Goal: Task Accomplishment & Management: Manage account settings

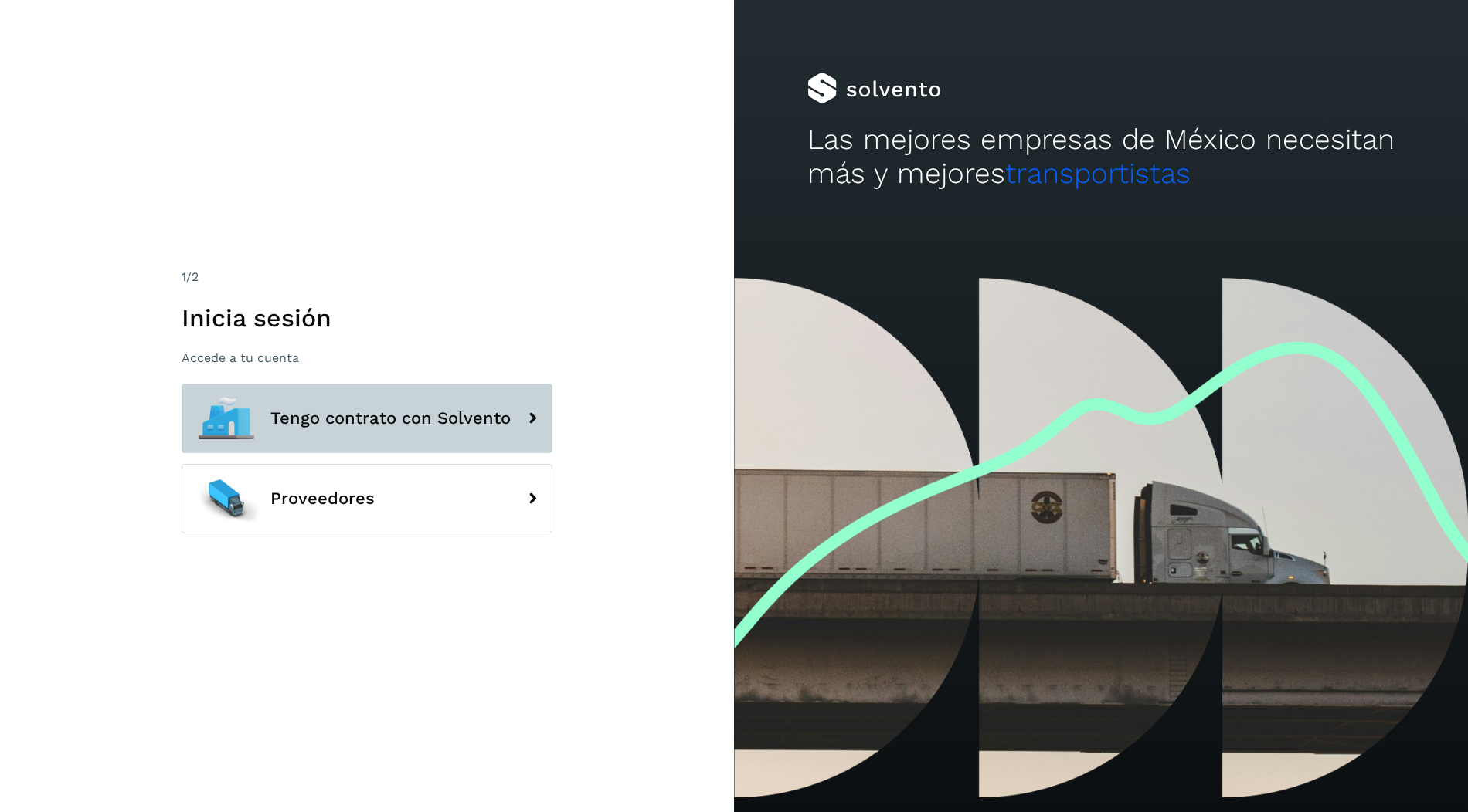
click at [509, 403] on button "Tengo contrato con Solvento" at bounding box center [367, 418] width 371 height 69
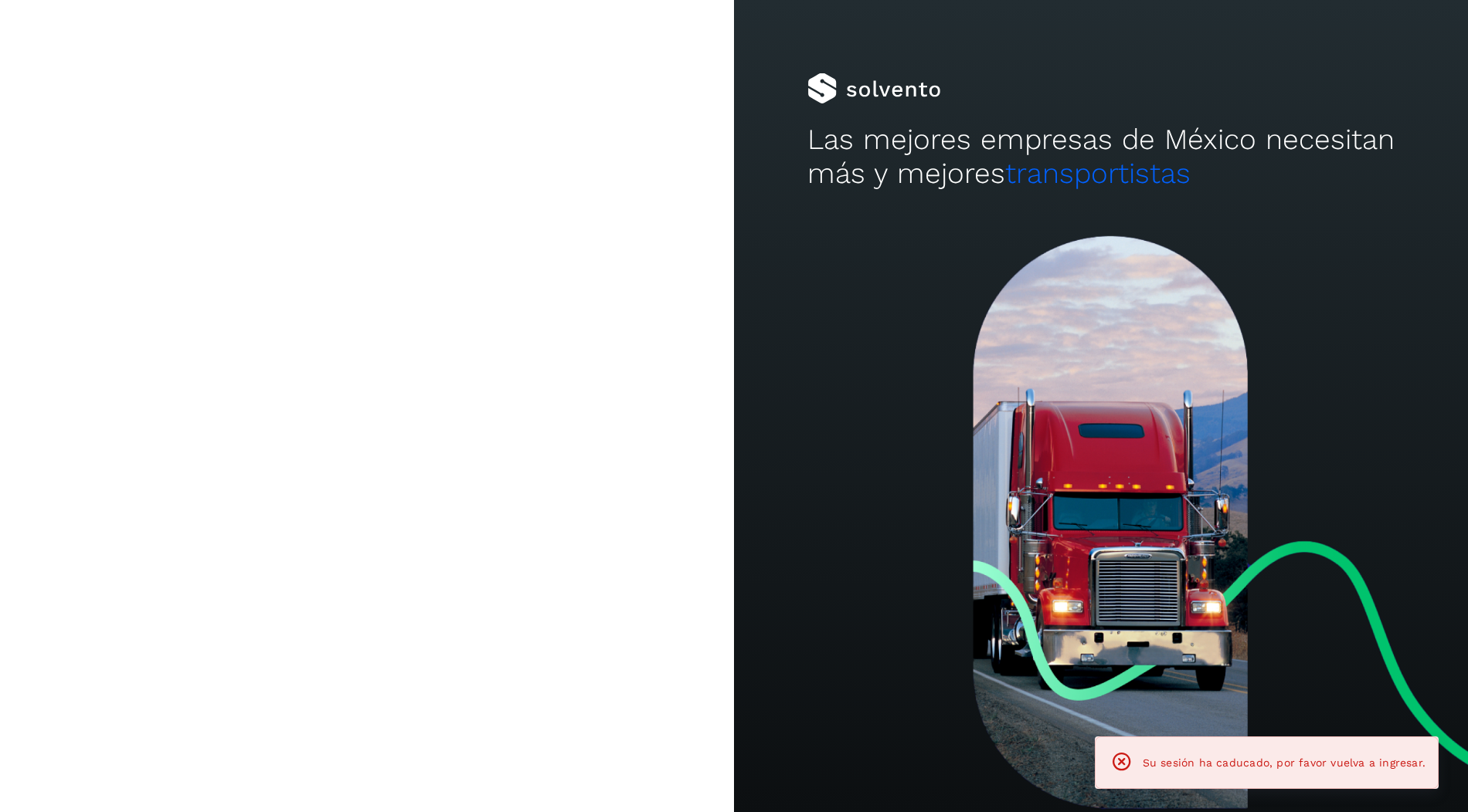
click at [406, 404] on button "Tengo contrato con Solvento" at bounding box center [367, 418] width 371 height 69
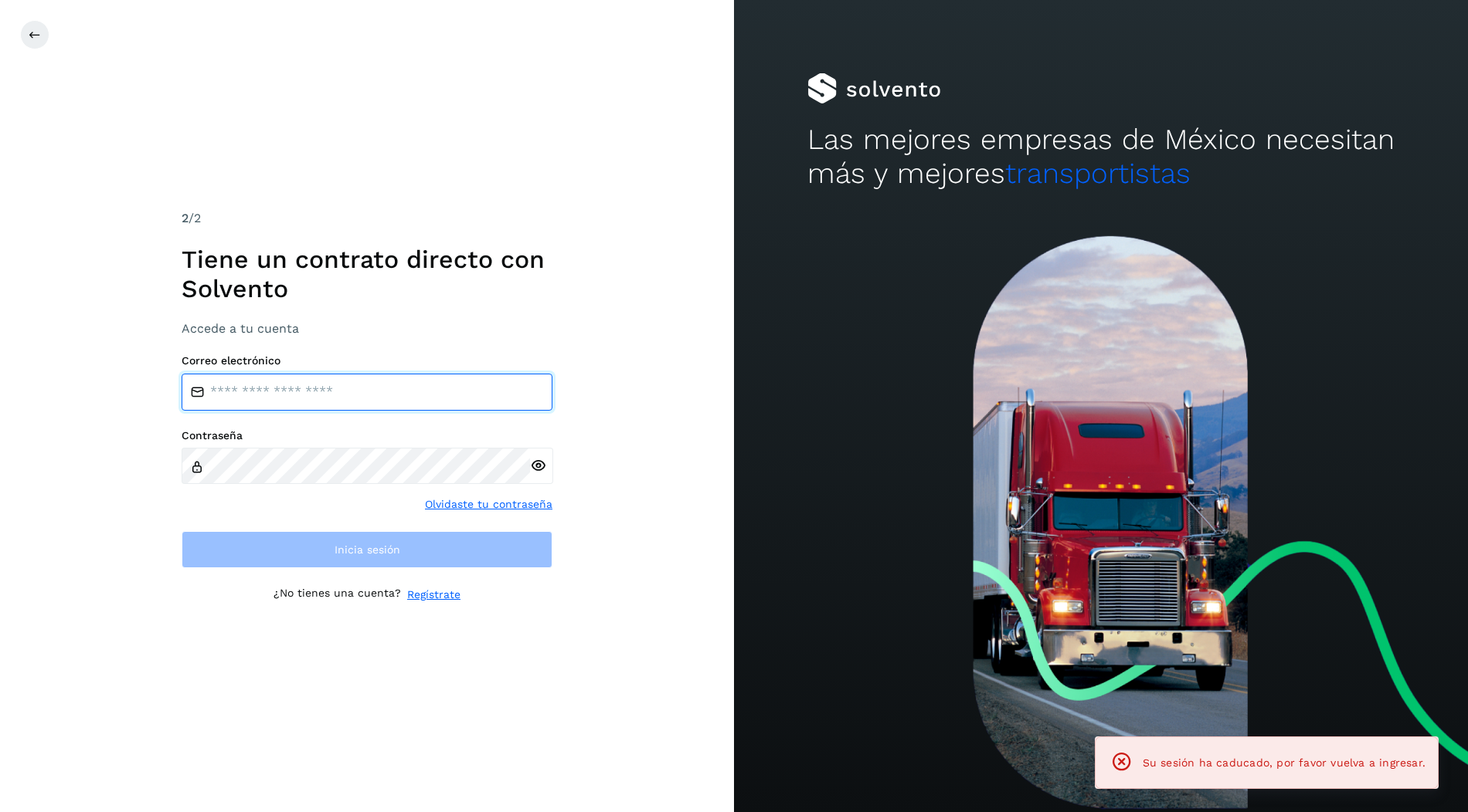
click at [401, 392] on input "email" at bounding box center [367, 392] width 371 height 37
type input "**********"
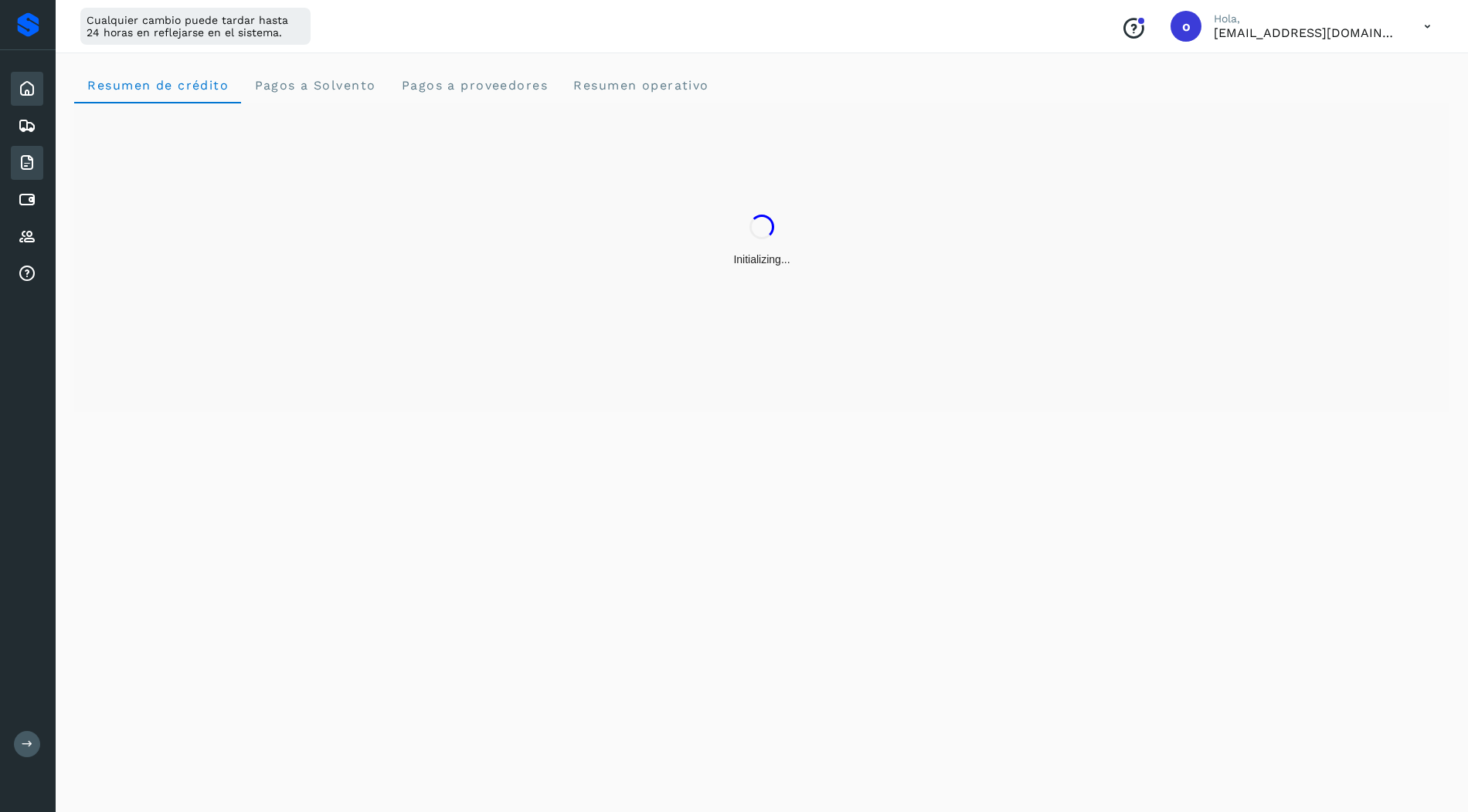
click at [36, 166] on icon at bounding box center [27, 162] width 19 height 19
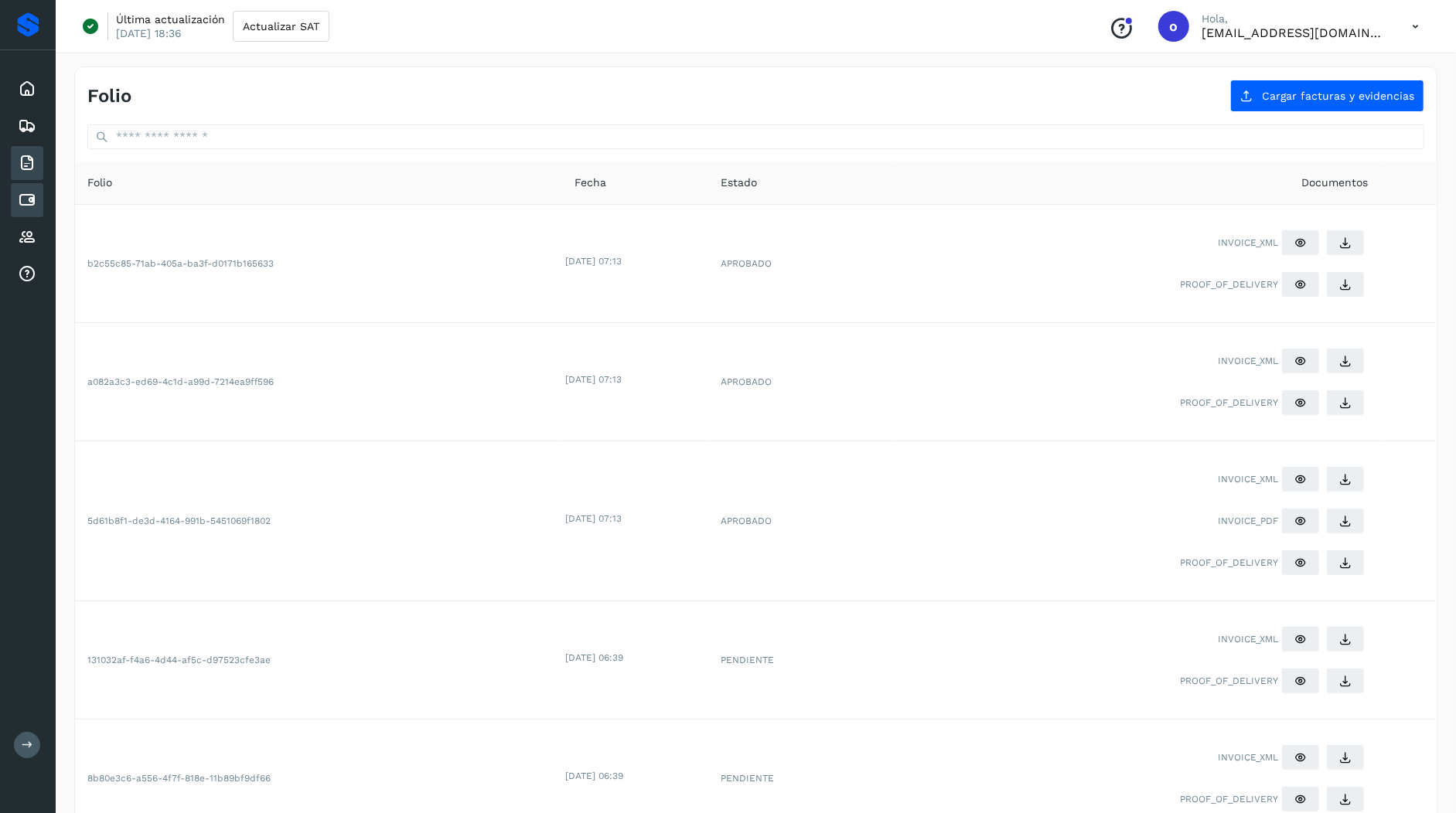
click at [33, 208] on div "Cuentas por pagar" at bounding box center [27, 200] width 32 height 34
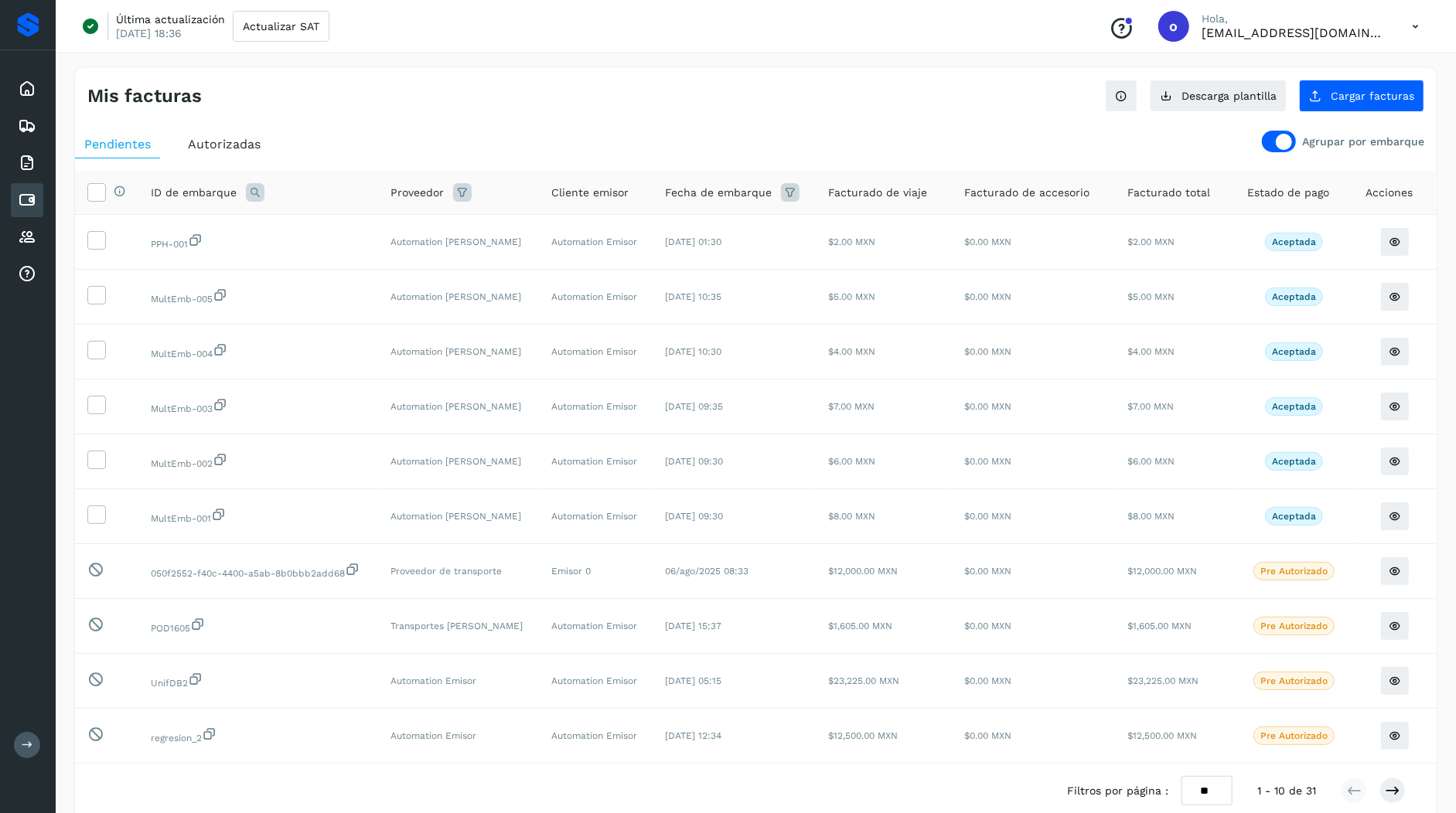
click at [1275, 150] on div at bounding box center [1278, 141] width 34 height 22
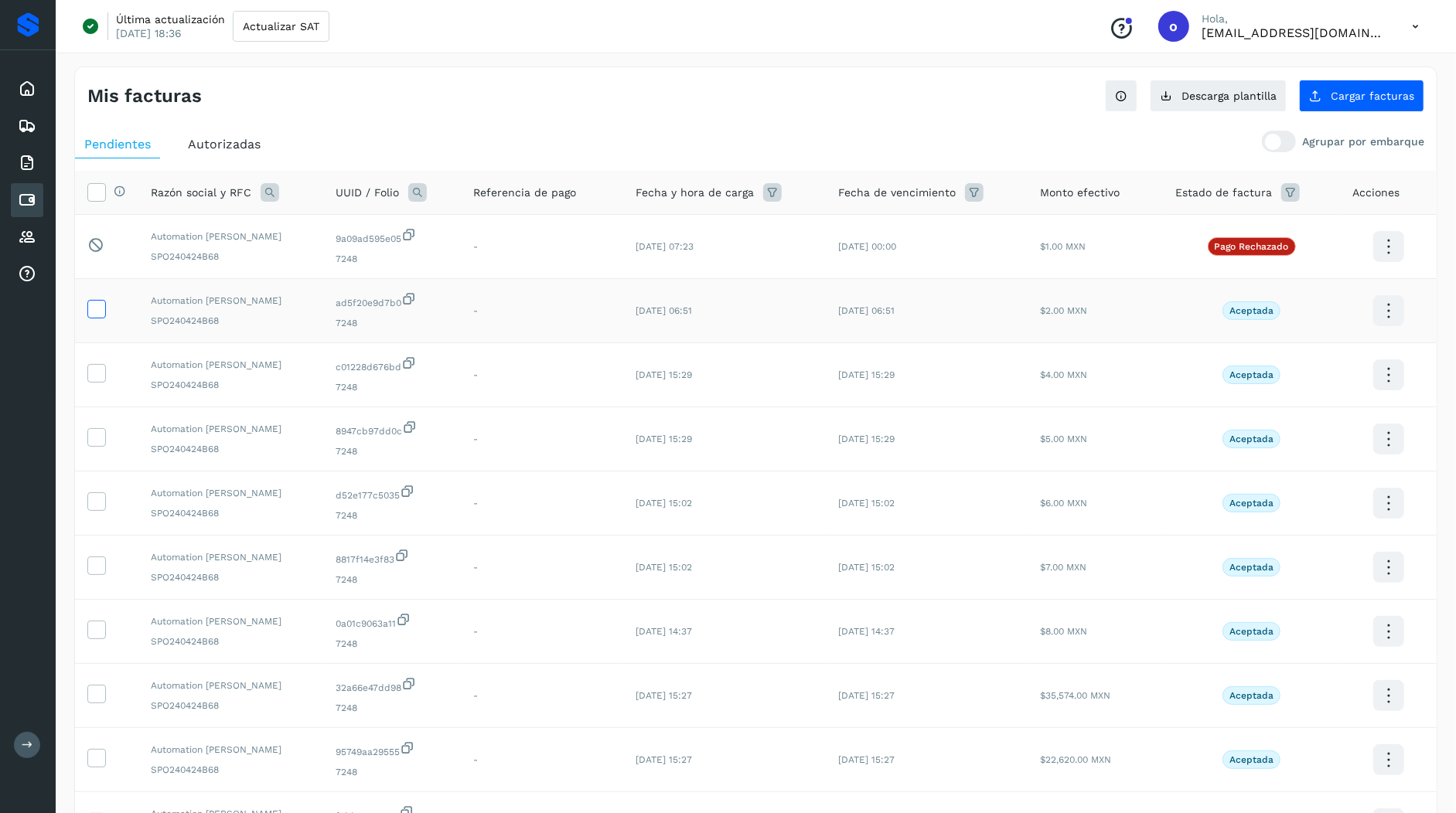
click at [99, 314] on icon at bounding box center [96, 308] width 16 height 16
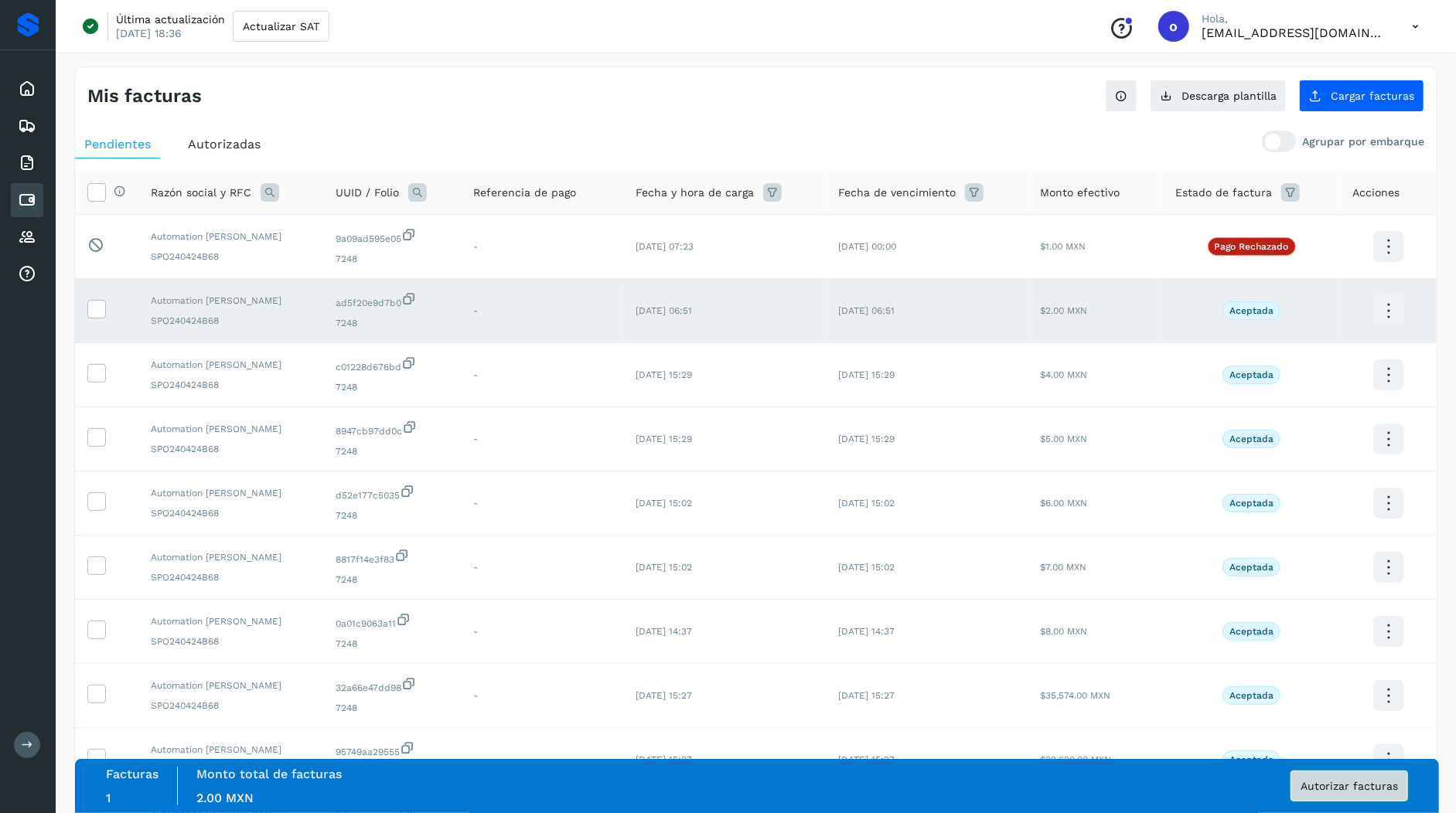
click at [1331, 787] on span "Autorizar facturas" at bounding box center [1349, 786] width 98 height 11
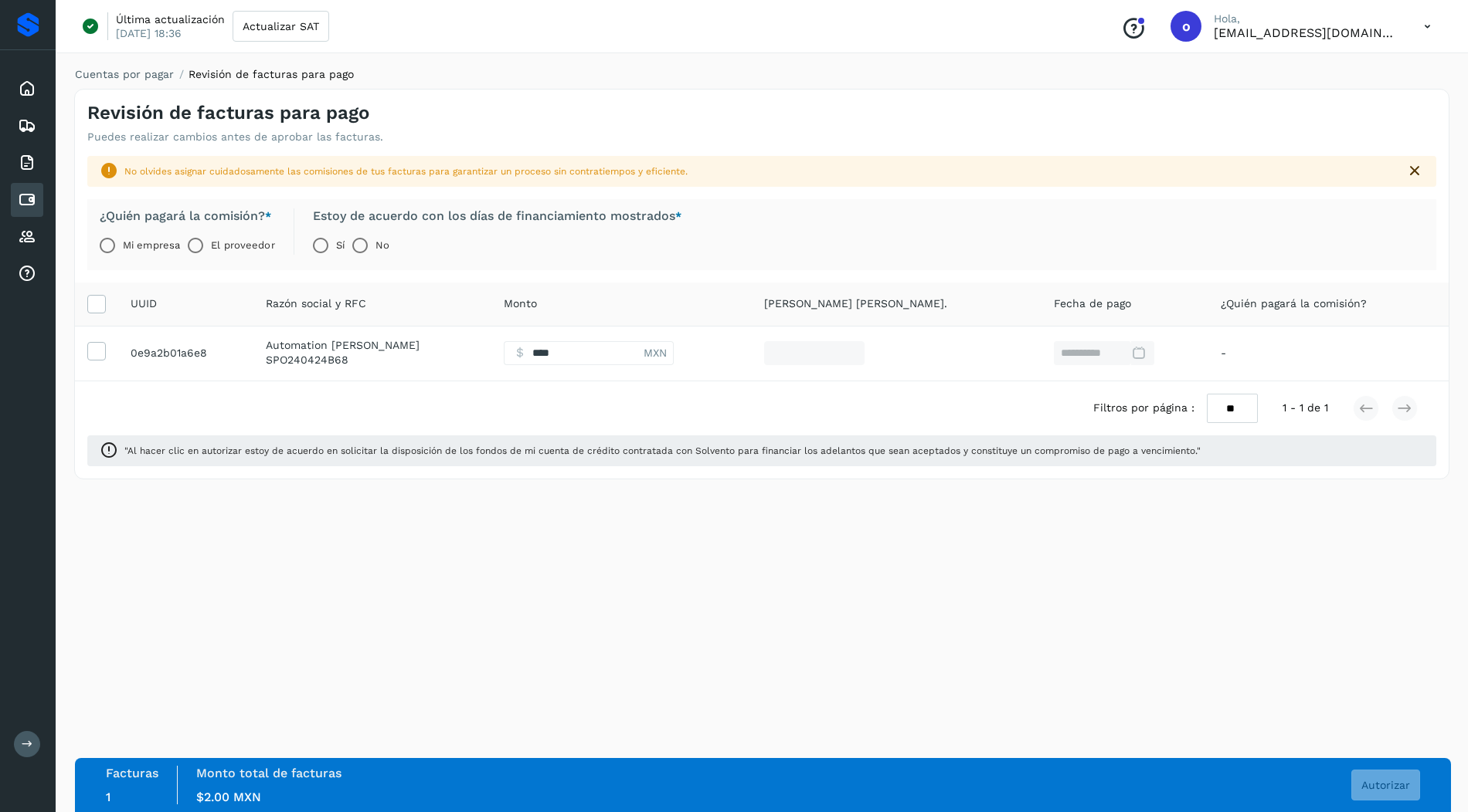
click at [227, 248] on label "El proveedor" at bounding box center [242, 245] width 63 height 31
click at [1134, 354] on icon at bounding box center [1142, 354] width 16 height 16
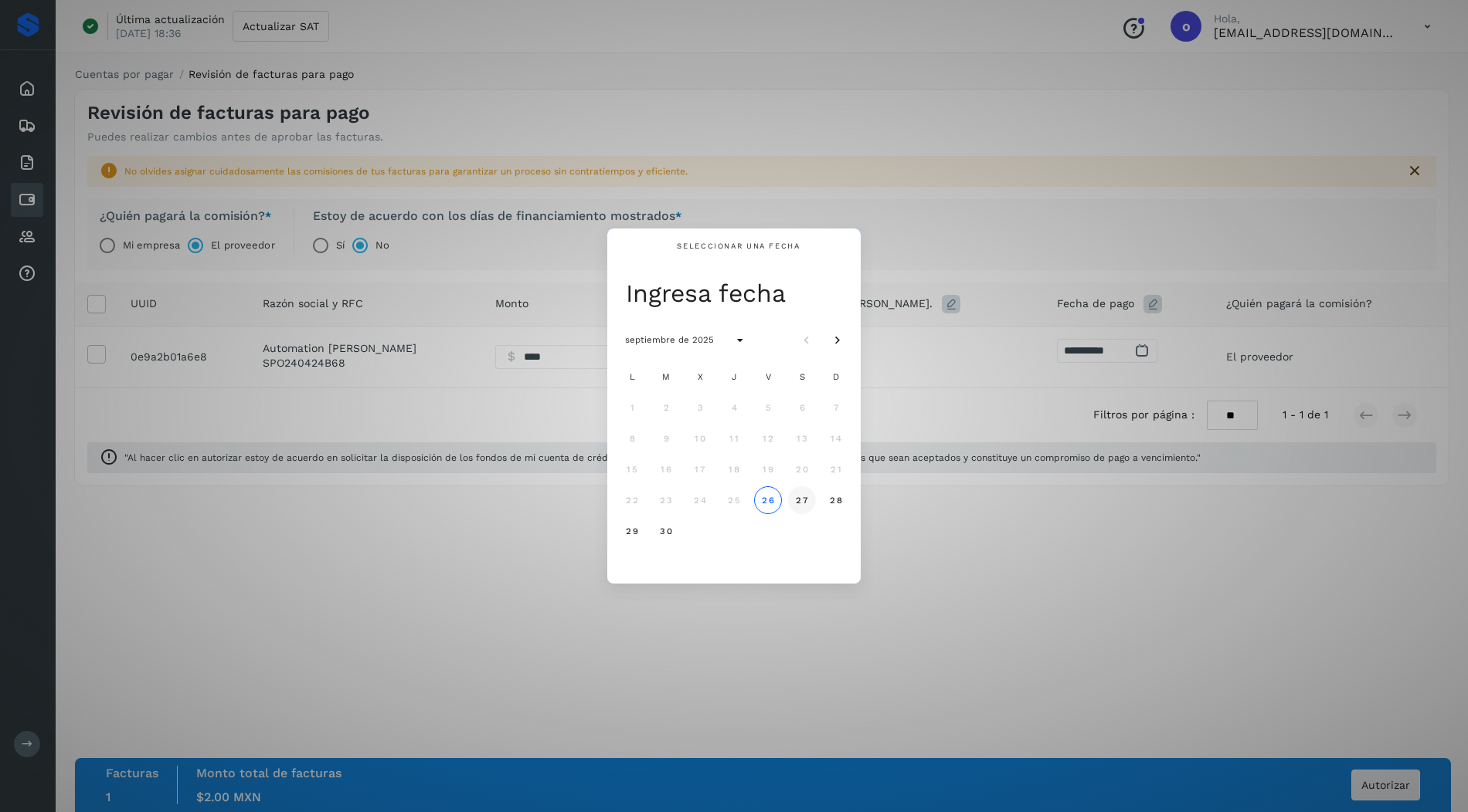
click at [803, 495] on span "27" at bounding box center [801, 500] width 13 height 10
type input "*"
type input "**********"
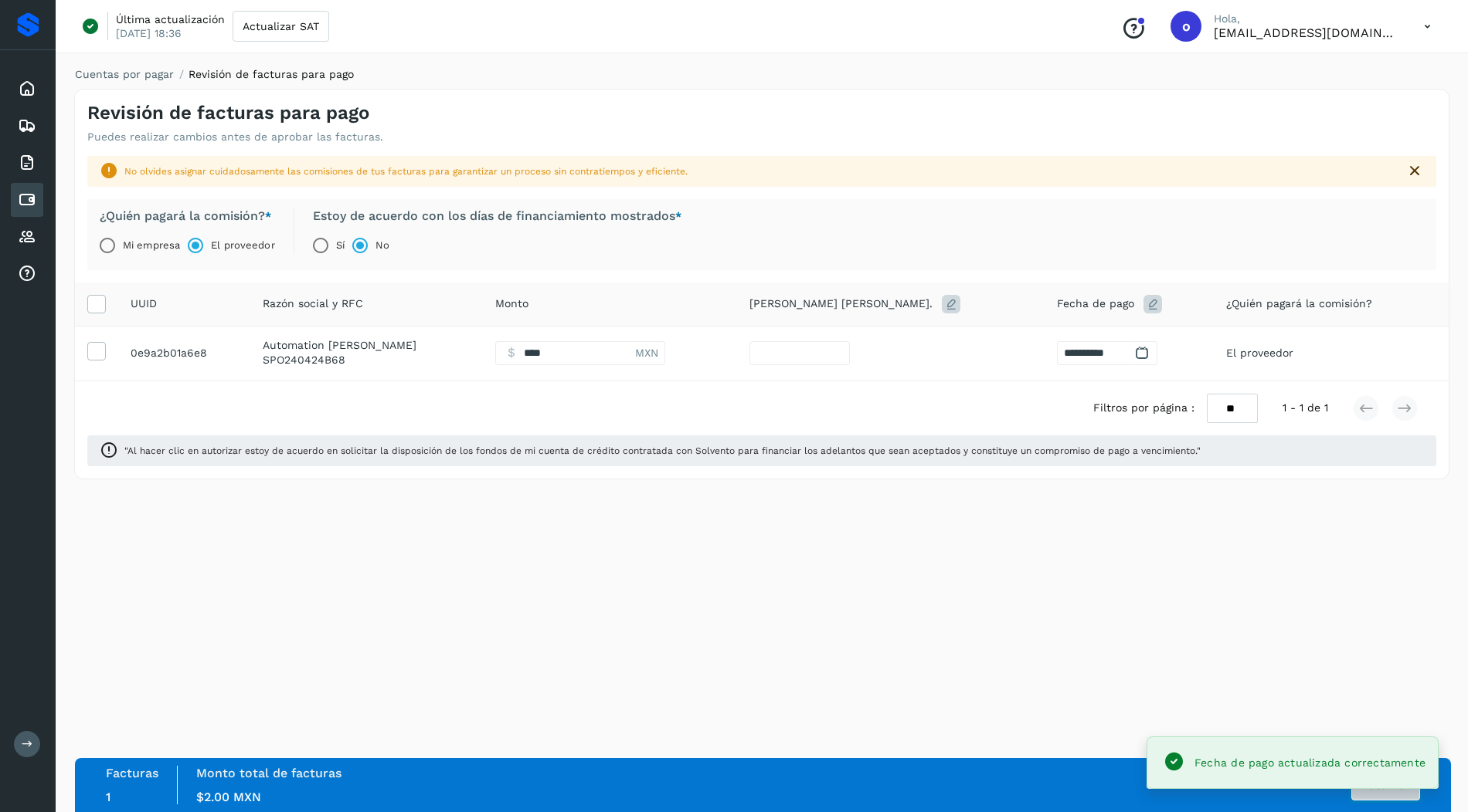
click at [1374, 794] on button "Autorizar" at bounding box center [1385, 785] width 69 height 31
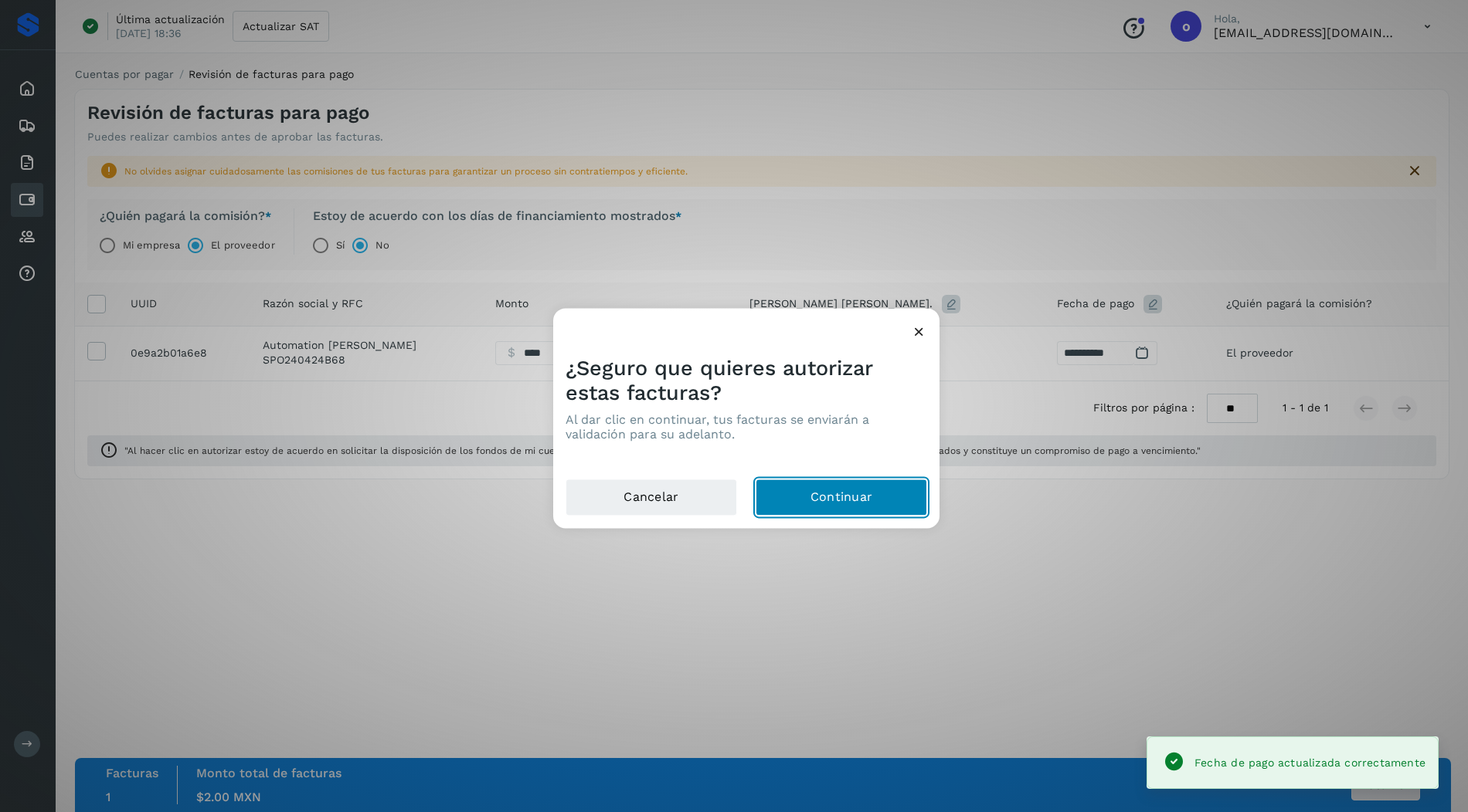
click at [871, 509] on button "Continuar" at bounding box center [841, 498] width 171 height 37
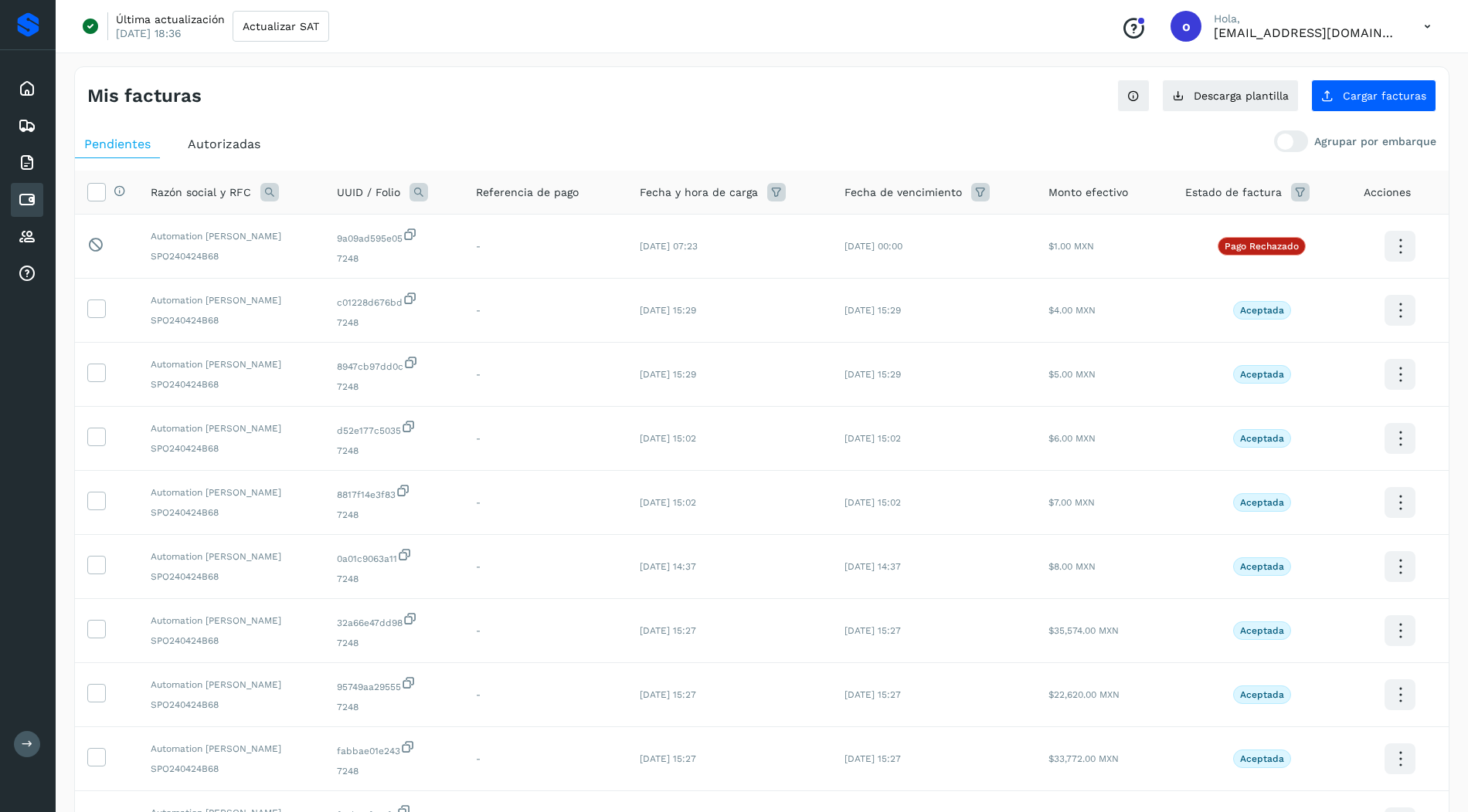
click at [241, 149] on span "Autorizadas" at bounding box center [224, 144] width 73 height 15
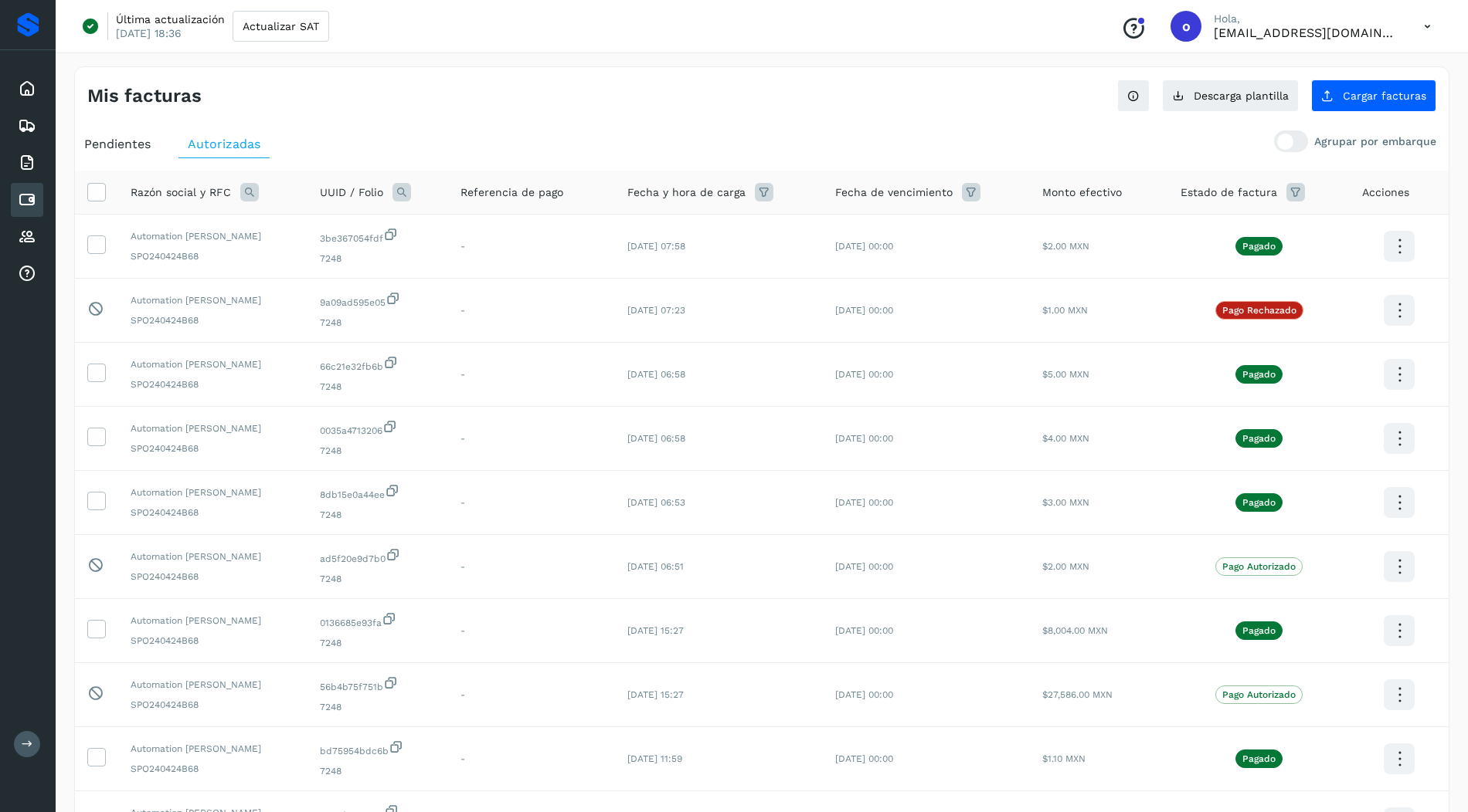
click at [157, 148] on div "Pendientes" at bounding box center [117, 144] width 85 height 27
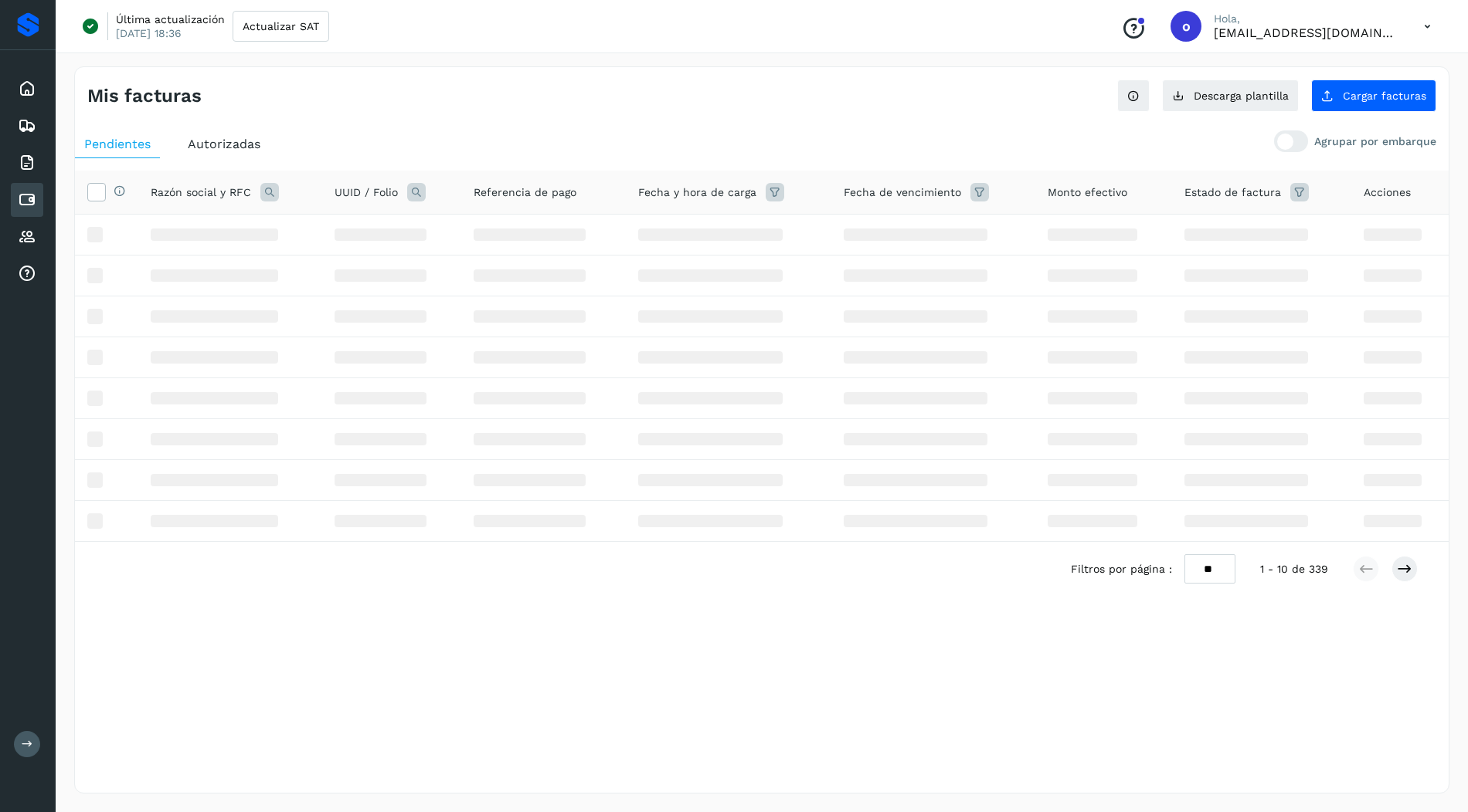
click at [229, 149] on span "Autorizadas" at bounding box center [224, 144] width 73 height 15
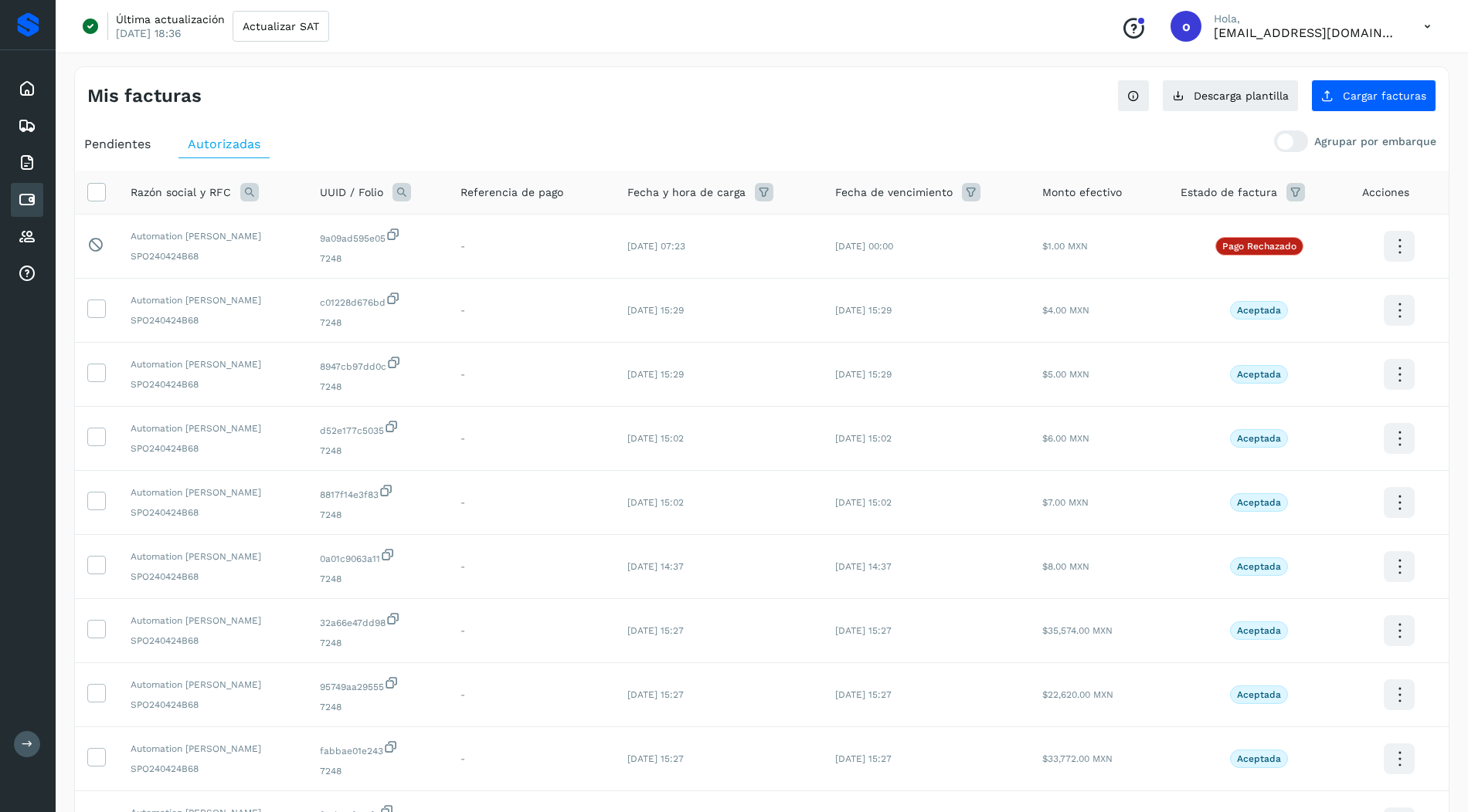
click at [141, 145] on span "Pendientes" at bounding box center [117, 144] width 66 height 15
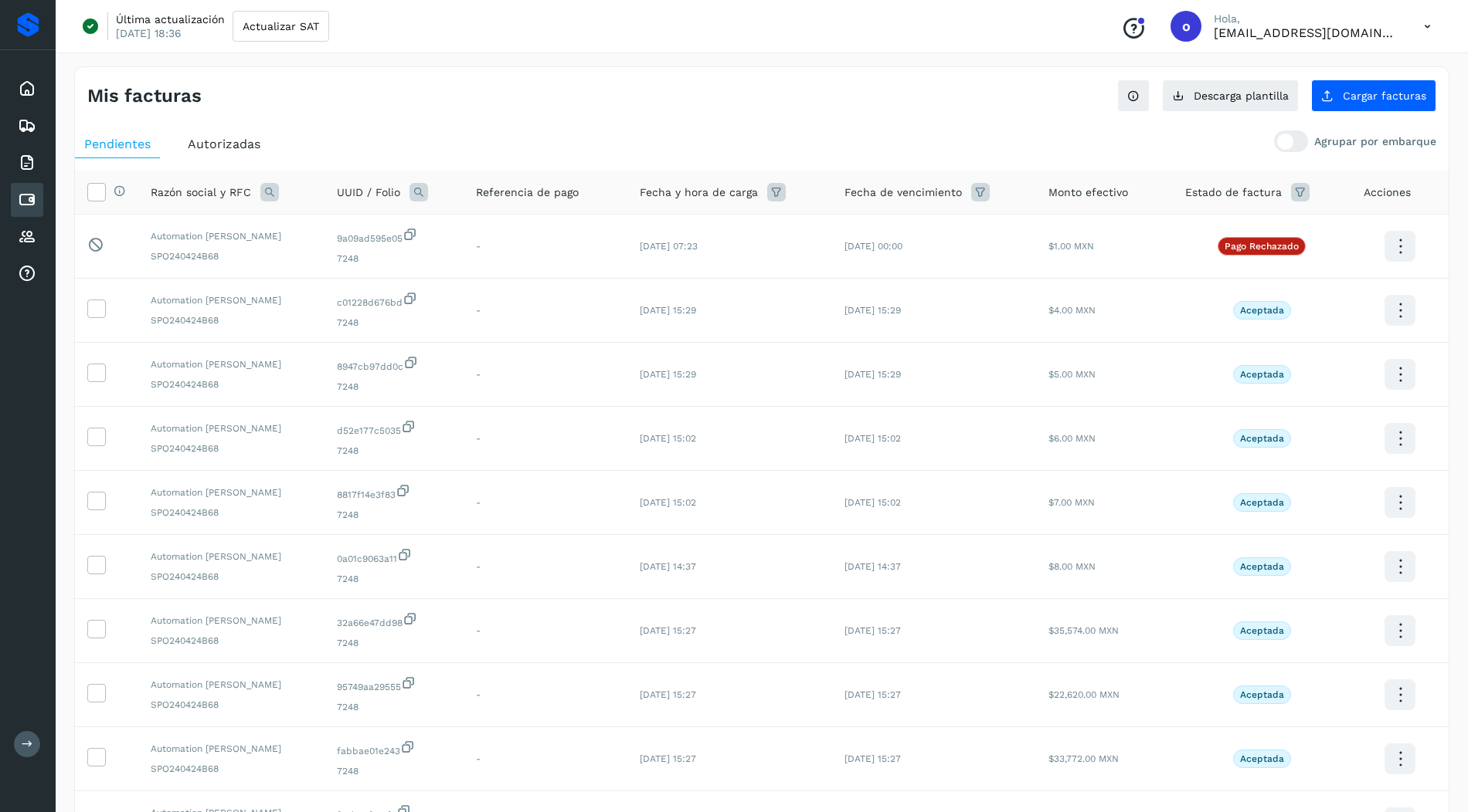
click at [211, 142] on span "Autorizadas" at bounding box center [224, 144] width 73 height 15
